Goal: Find specific page/section: Find specific page/section

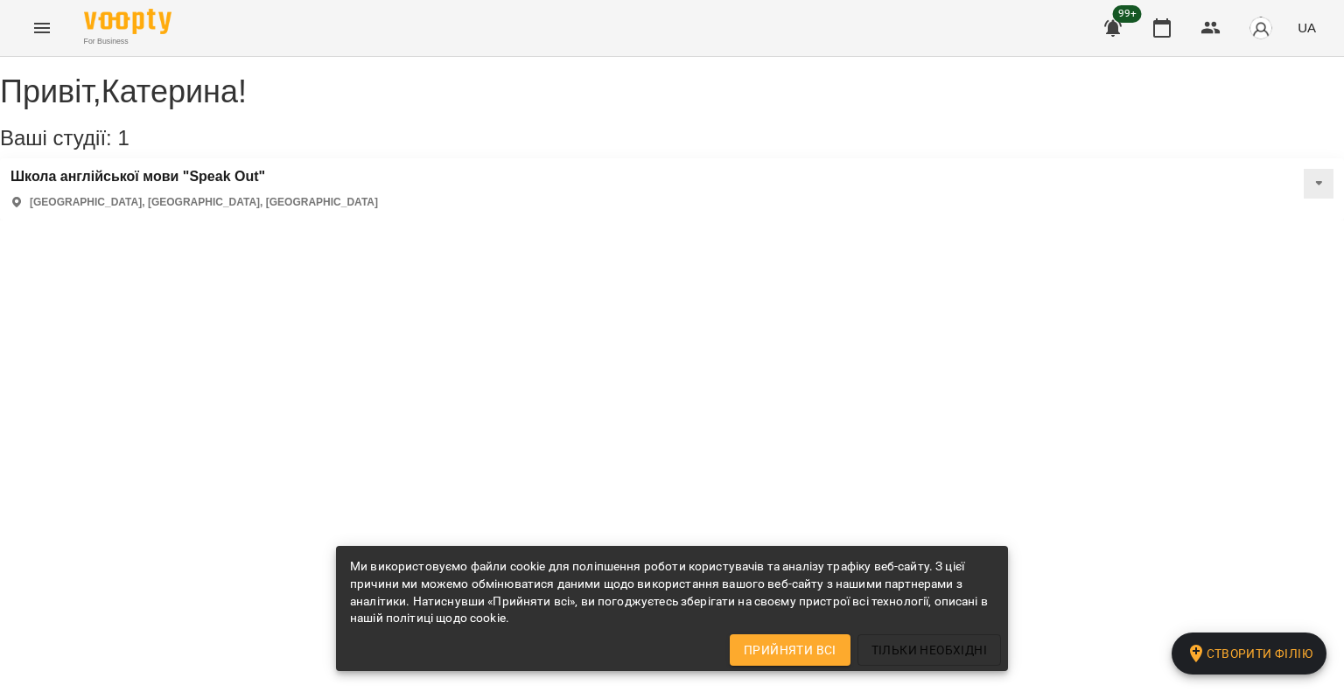
click at [40, 17] on icon "Menu" at bounding box center [41, 27] width 21 height 21
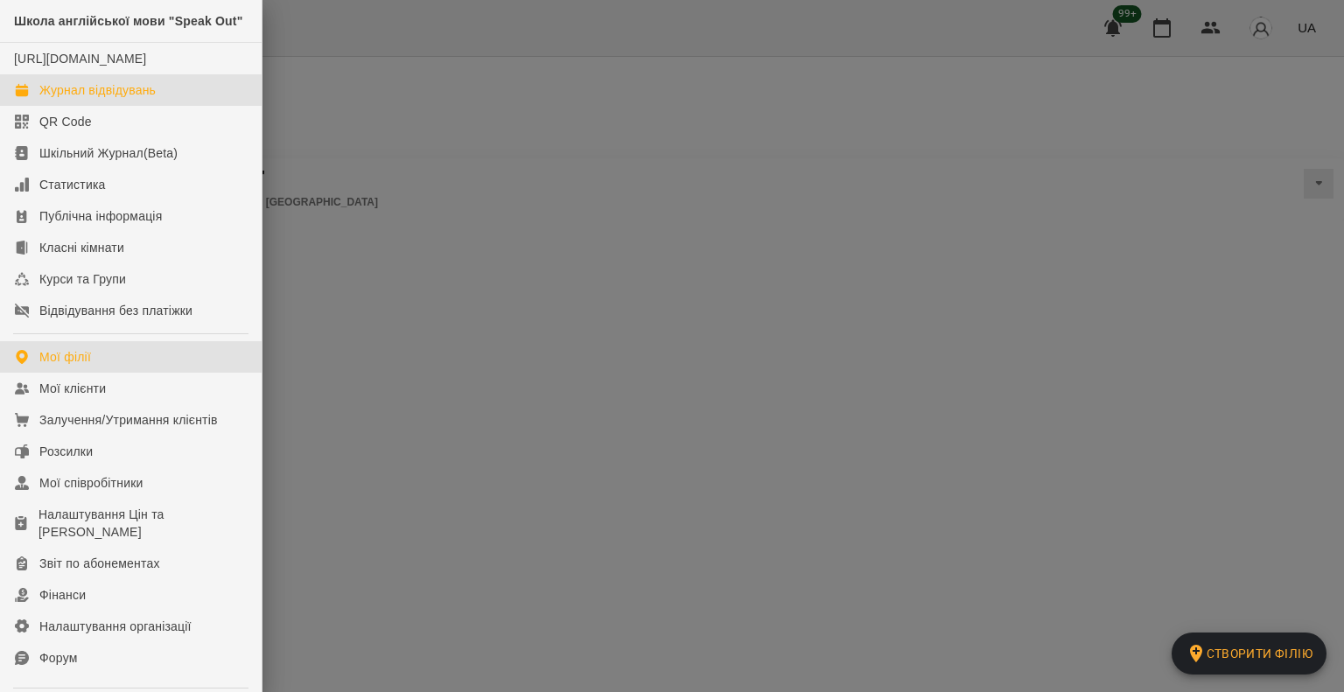
click at [45, 99] on div "Журнал відвідувань" at bounding box center [97, 89] width 116 height 17
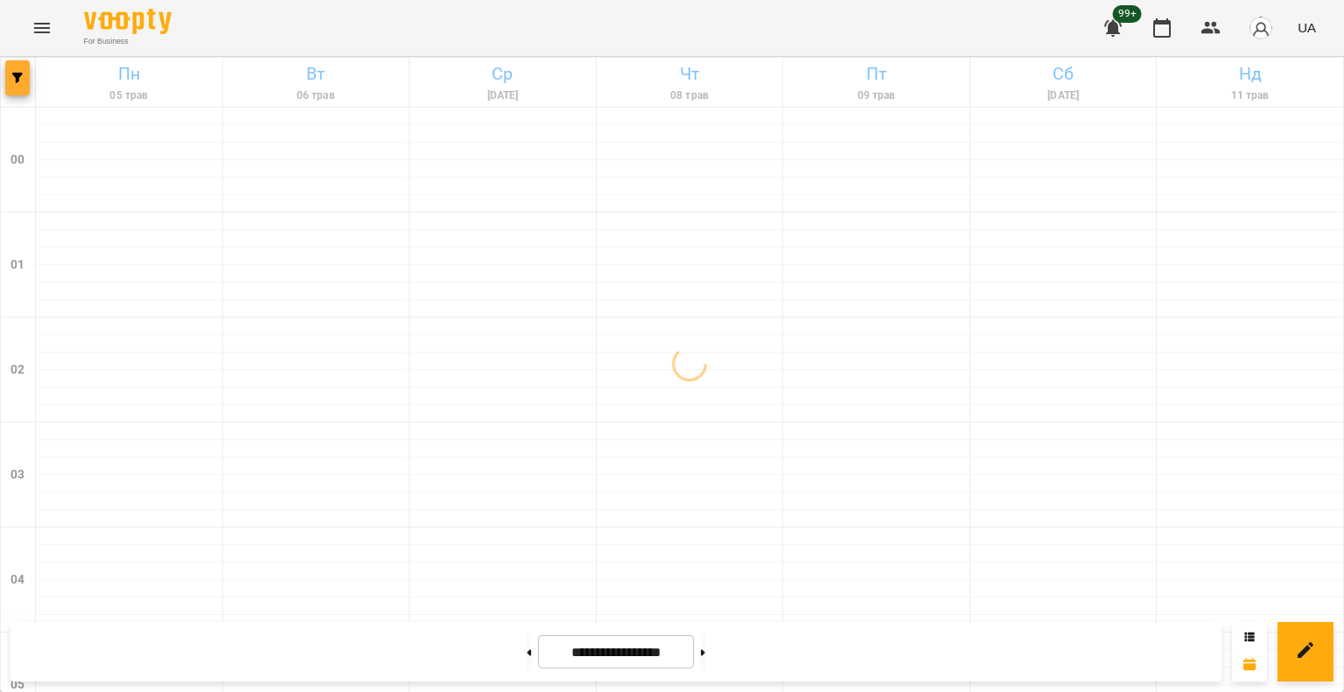
click at [17, 90] on button "button" at bounding box center [17, 77] width 24 height 35
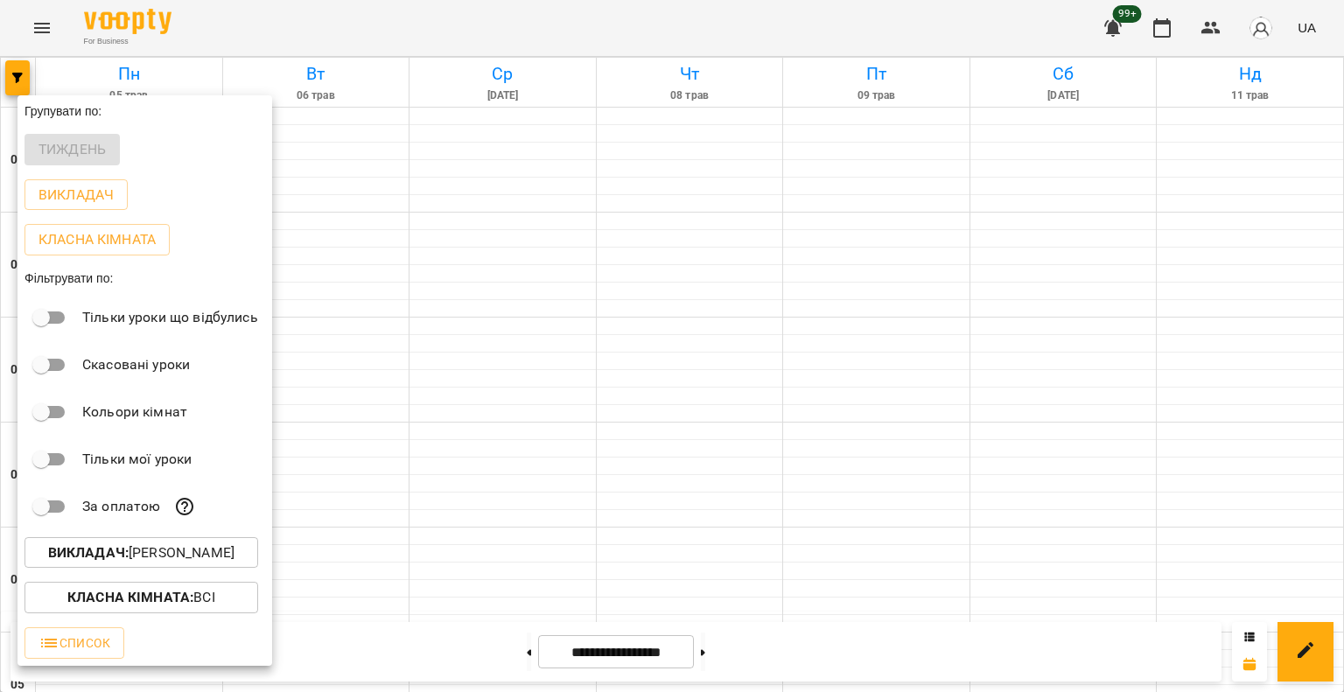
click at [150, 559] on p "Викладач : [PERSON_NAME]" at bounding box center [141, 552] width 186 height 21
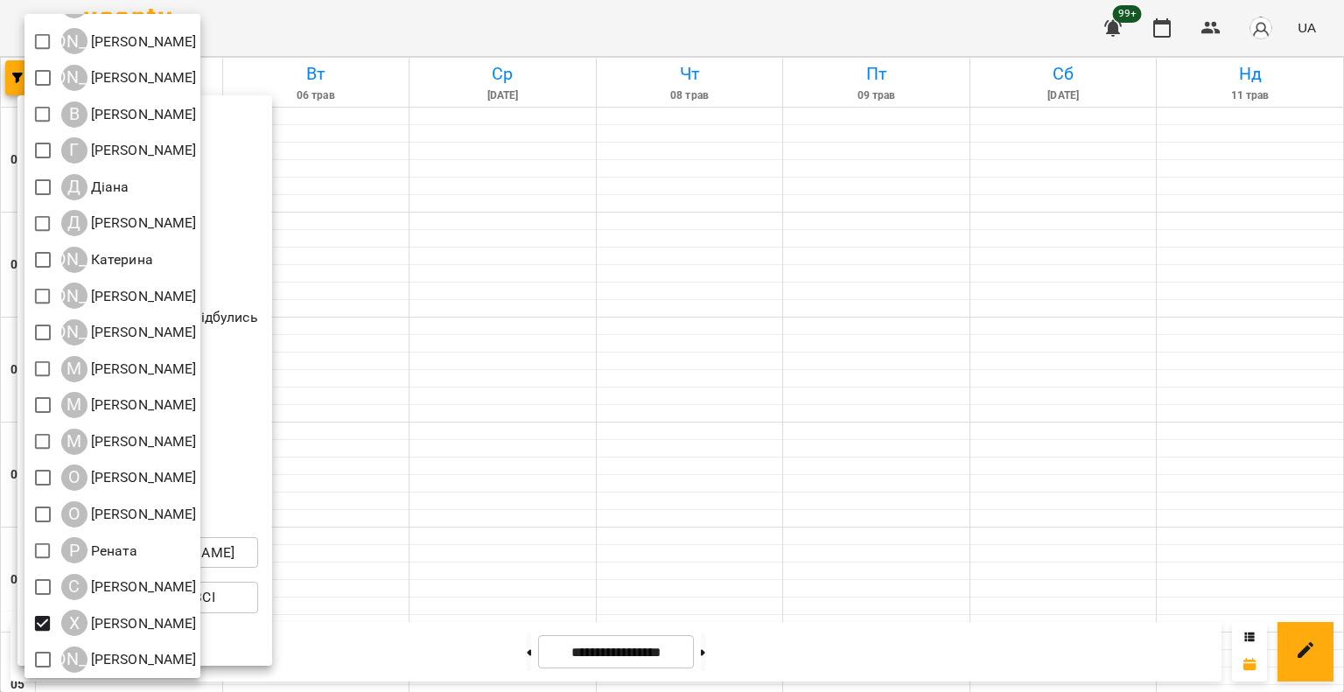
scroll to position [102, 0]
click at [737, 378] on div at bounding box center [672, 346] width 1344 height 692
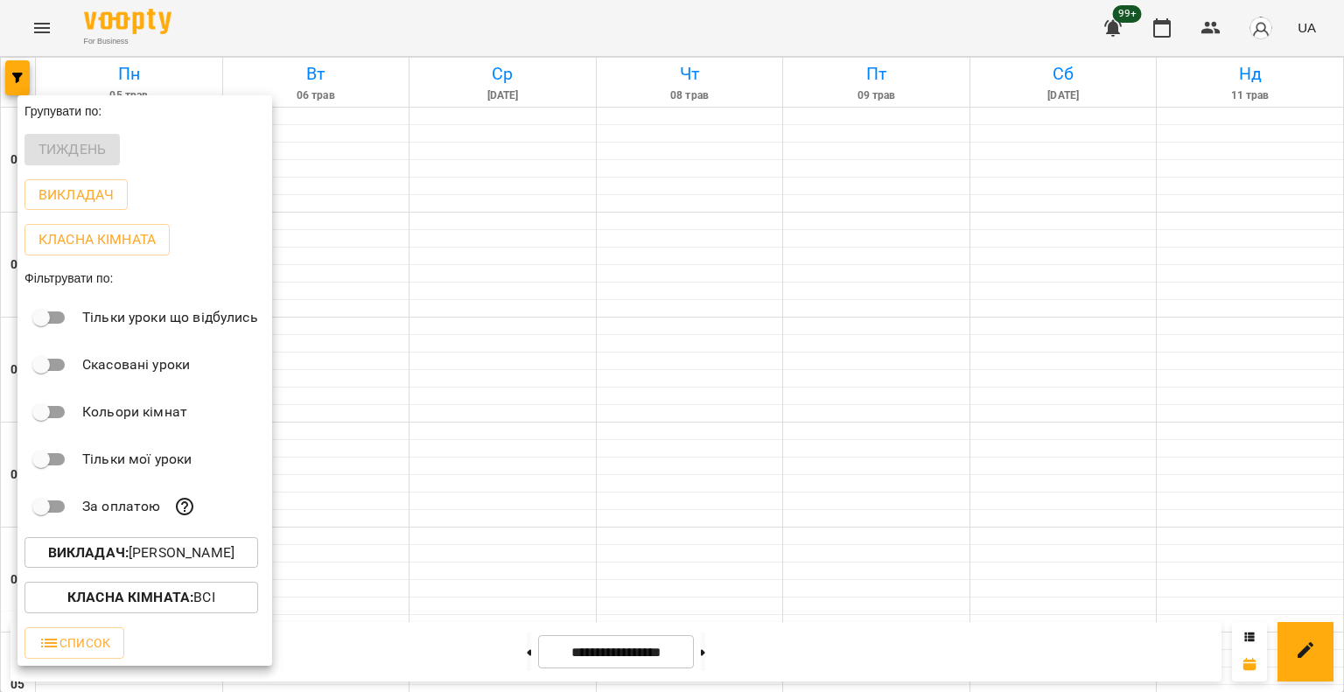
click at [744, 374] on div at bounding box center [672, 346] width 1344 height 692
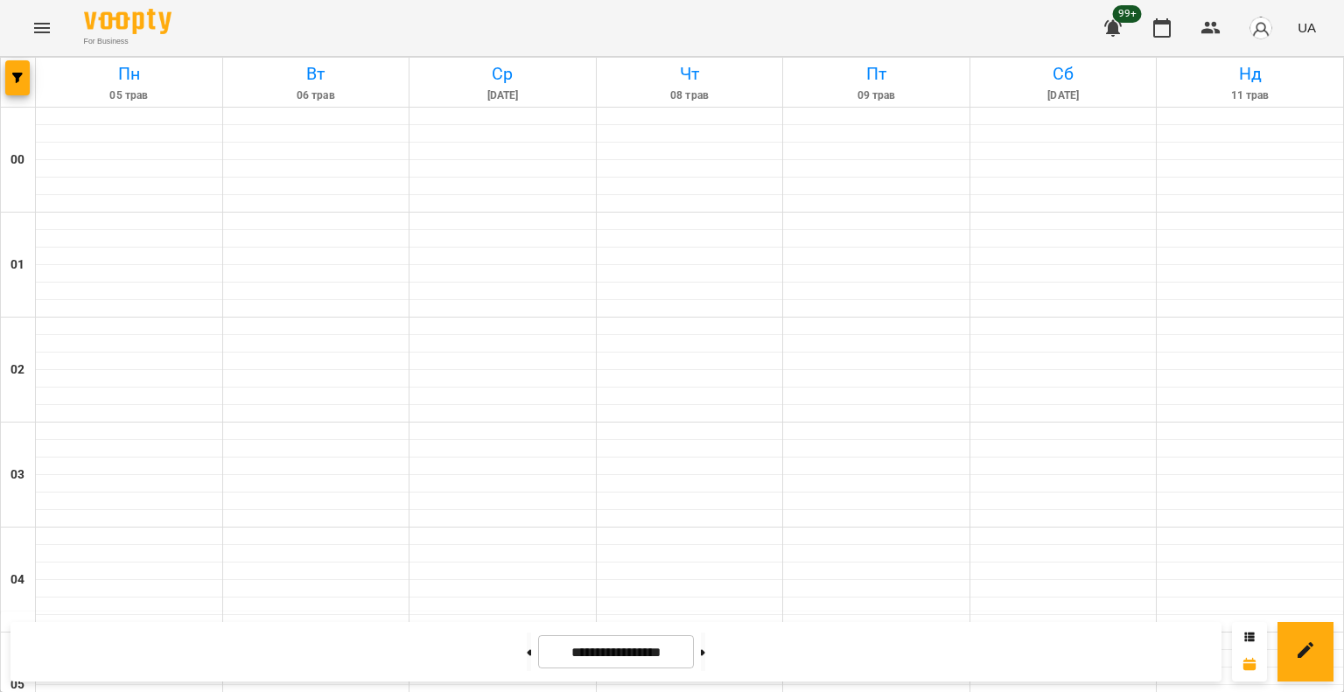
scroll to position [1820, 0]
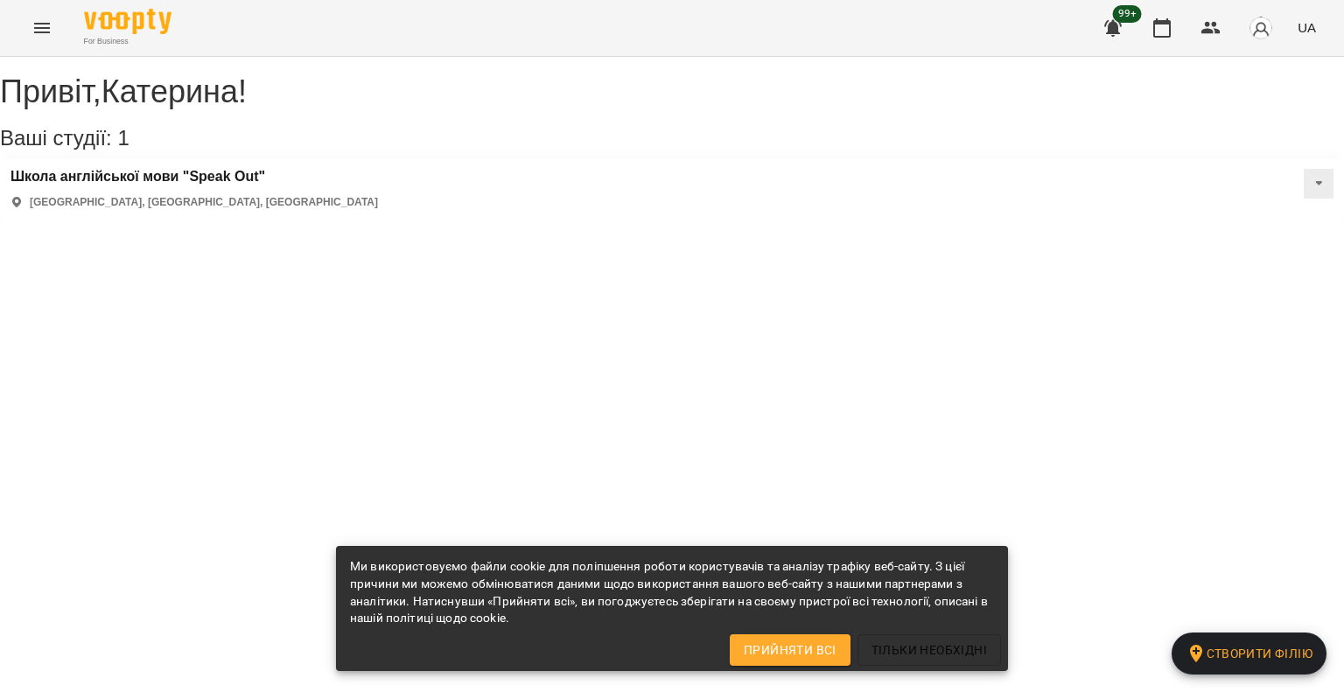
click at [36, 27] on icon "Menu" at bounding box center [42, 28] width 16 height 10
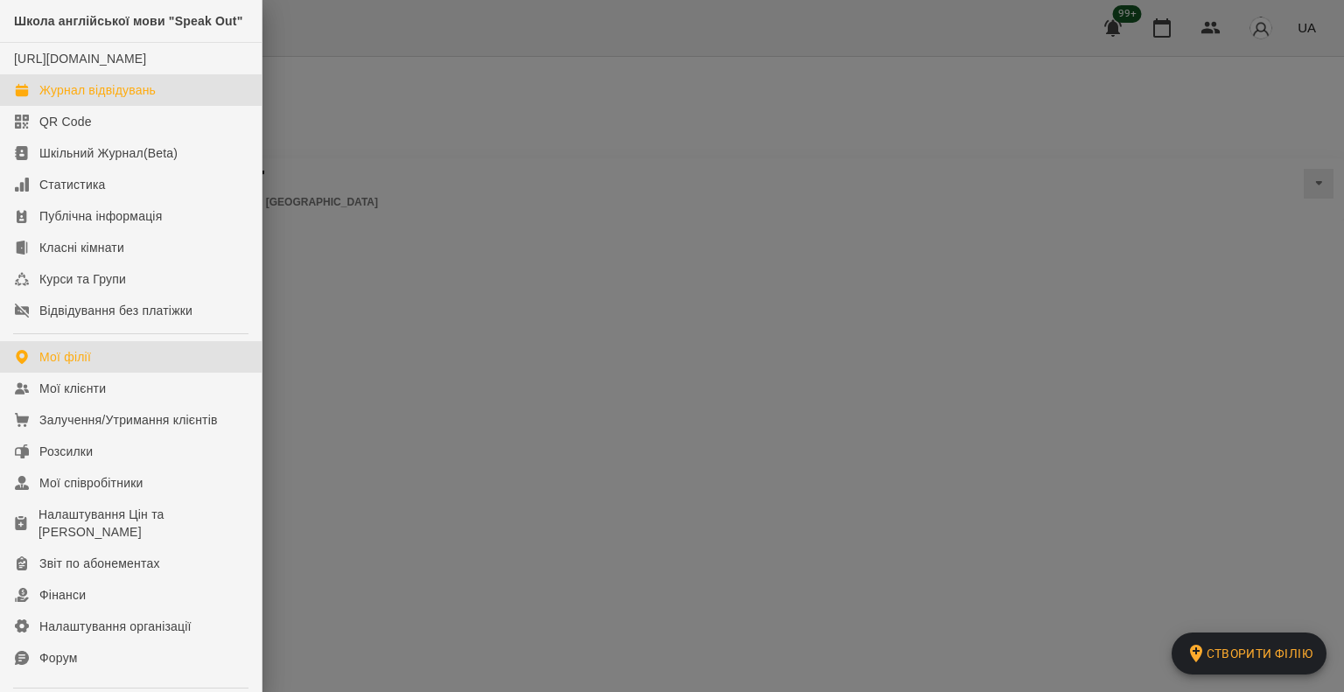
click at [59, 99] on div "Журнал відвідувань" at bounding box center [97, 89] width 116 height 17
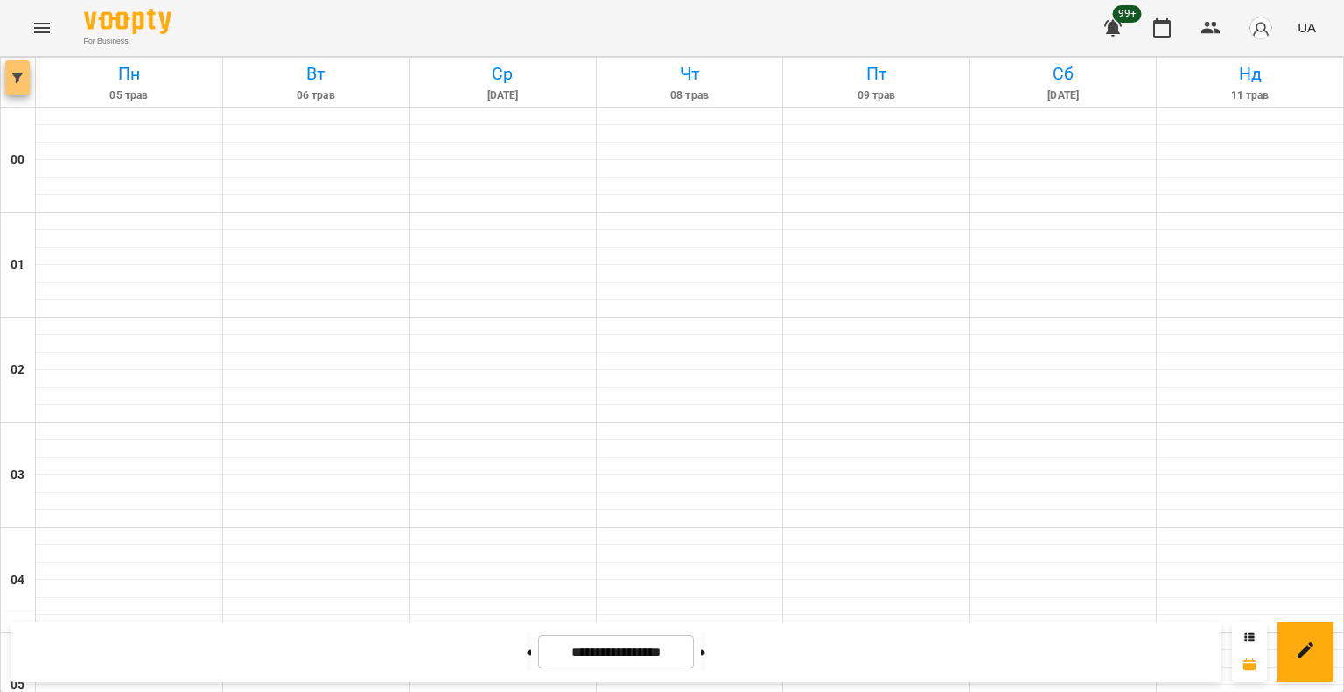
click at [11, 94] on button "button" at bounding box center [17, 77] width 24 height 35
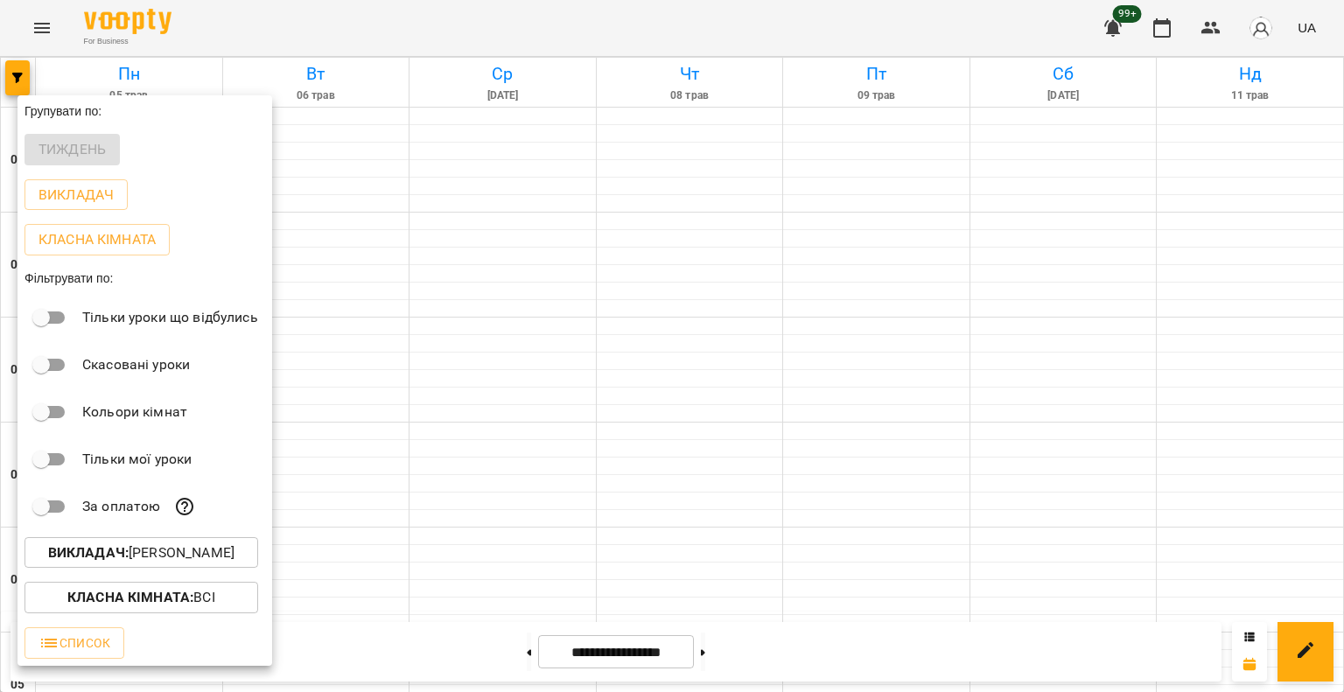
click at [196, 545] on p "Викладач : [PERSON_NAME]" at bounding box center [141, 552] width 186 height 21
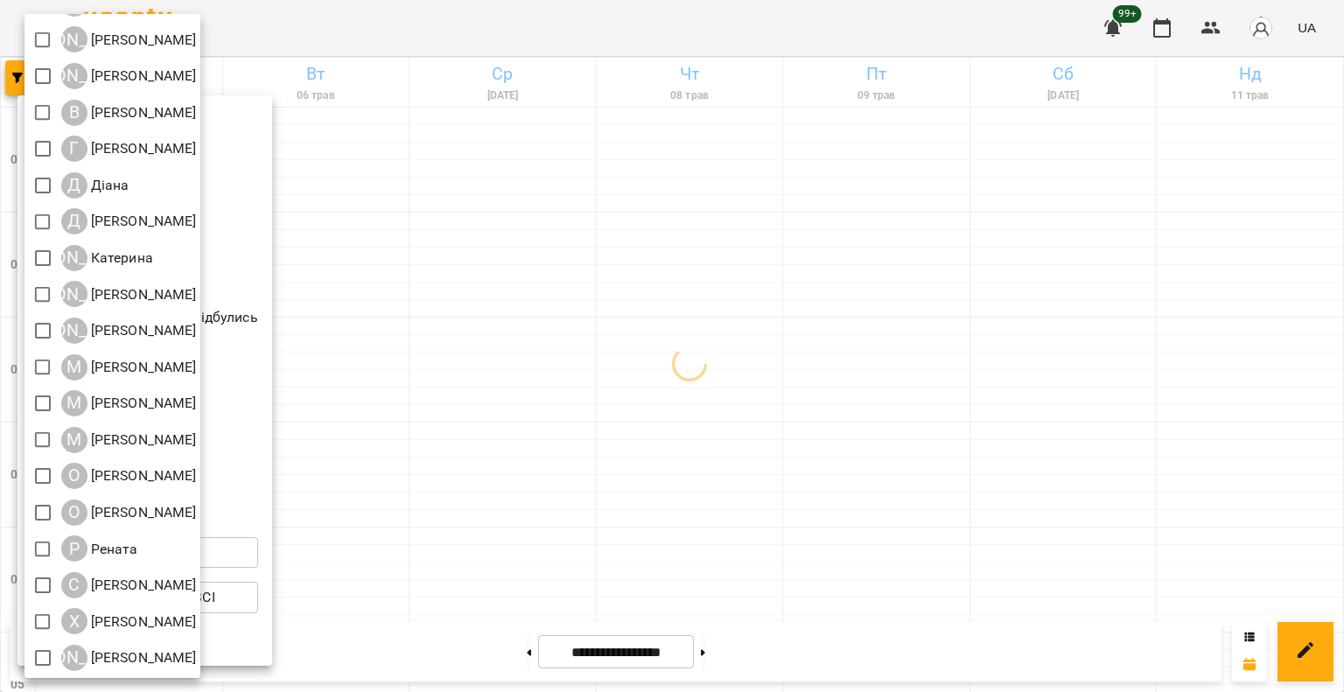
scroll to position [102, 0]
click at [955, 358] on div at bounding box center [672, 346] width 1344 height 692
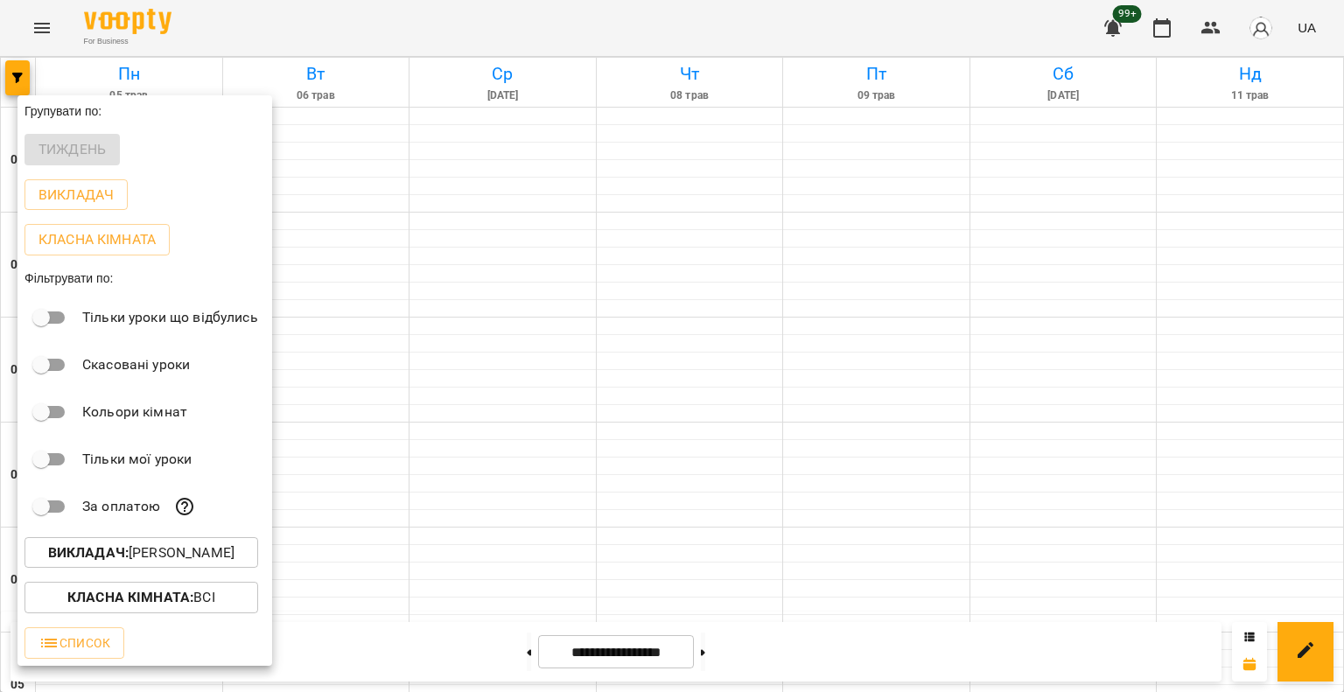
click at [881, 320] on div at bounding box center [672, 346] width 1344 height 692
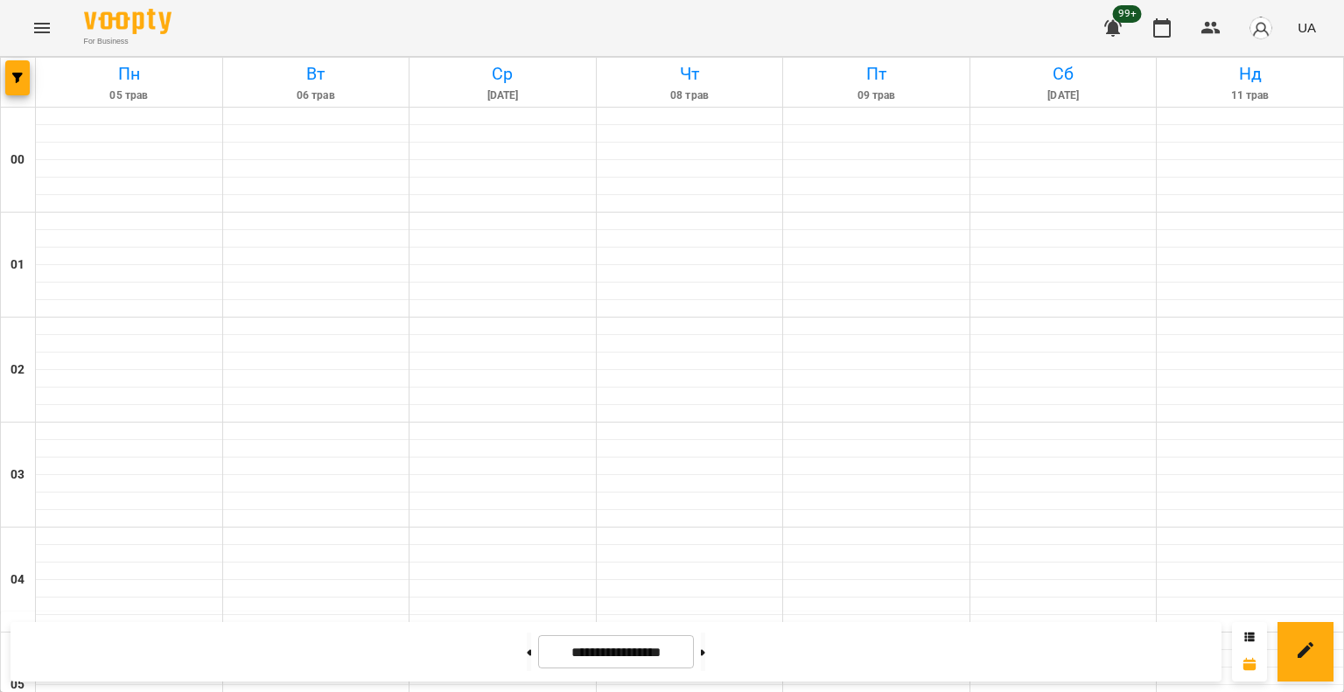
scroll to position [1312, 0]
